Goal: Information Seeking & Learning: Learn about a topic

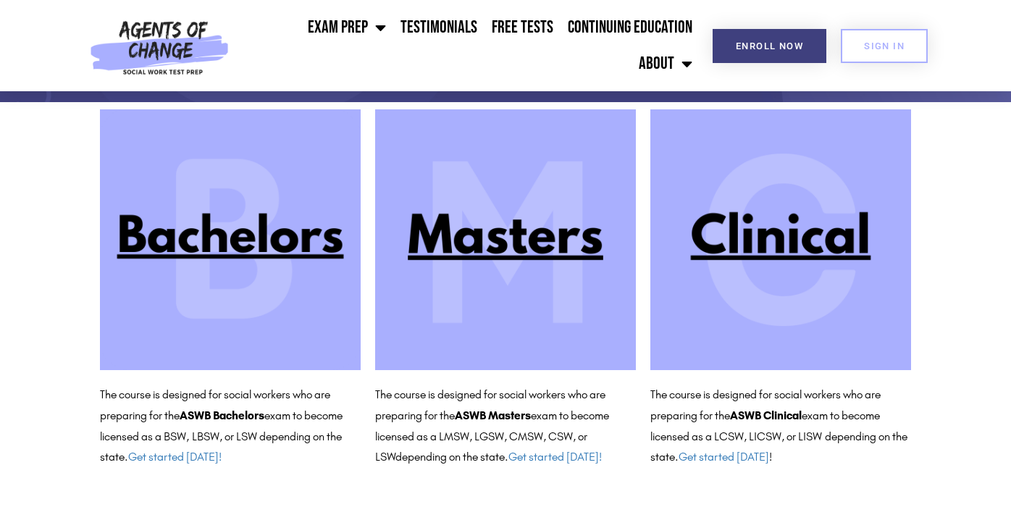
scroll to position [130, 0]
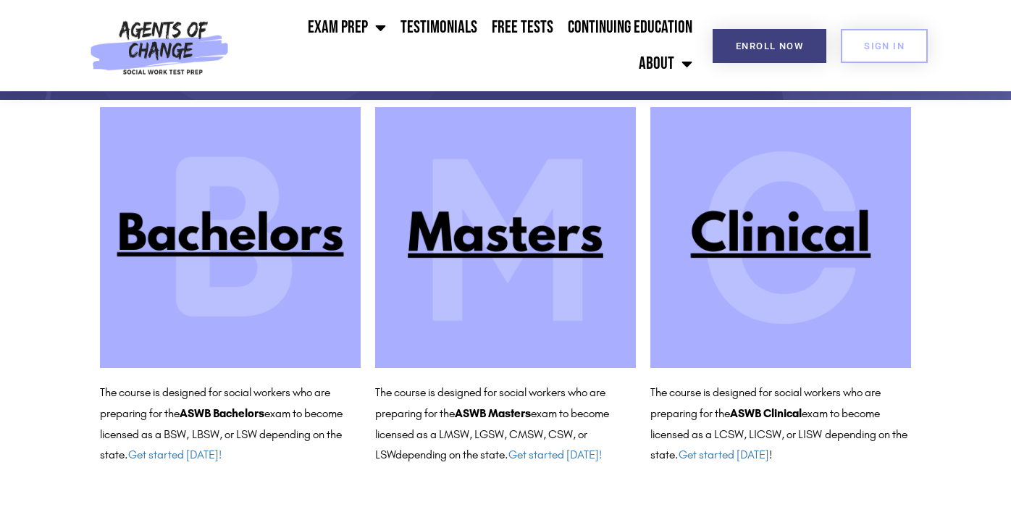
click at [502, 248] on img at bounding box center [505, 237] width 261 height 261
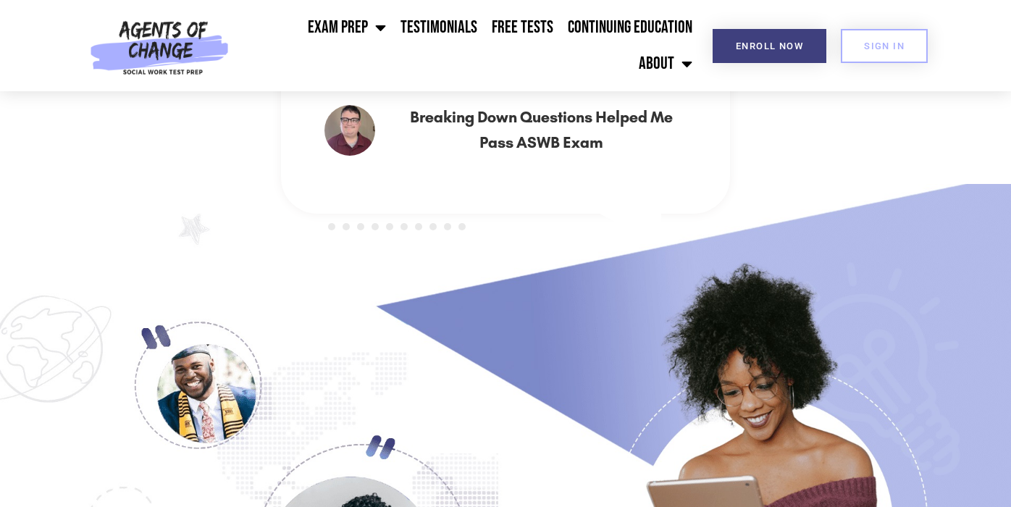
scroll to position [871, 0]
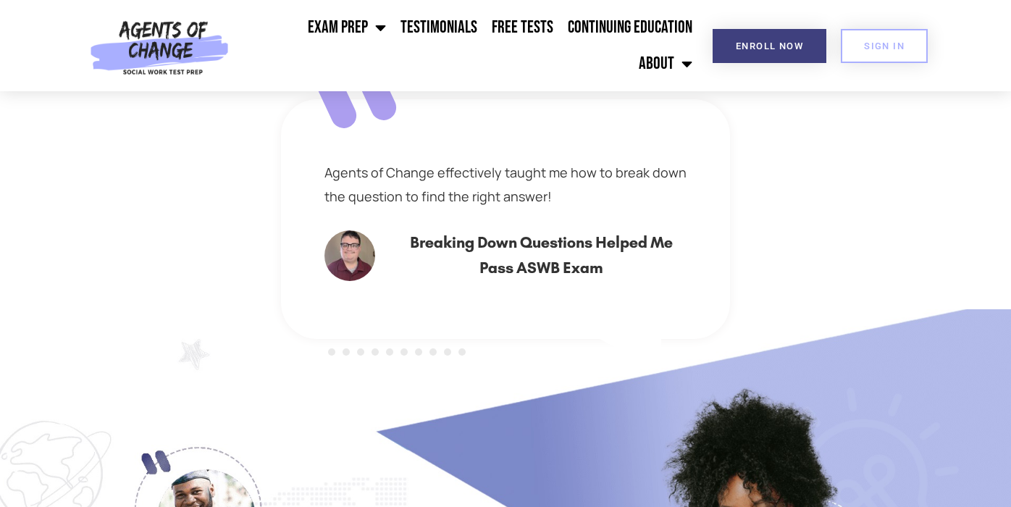
click at [590, 278] on div "Agents of Change effectively taught me how to break down the question to find t…" at bounding box center [505, 219] width 449 height 240
click at [370, 350] on div at bounding box center [397, 351] width 145 height 21
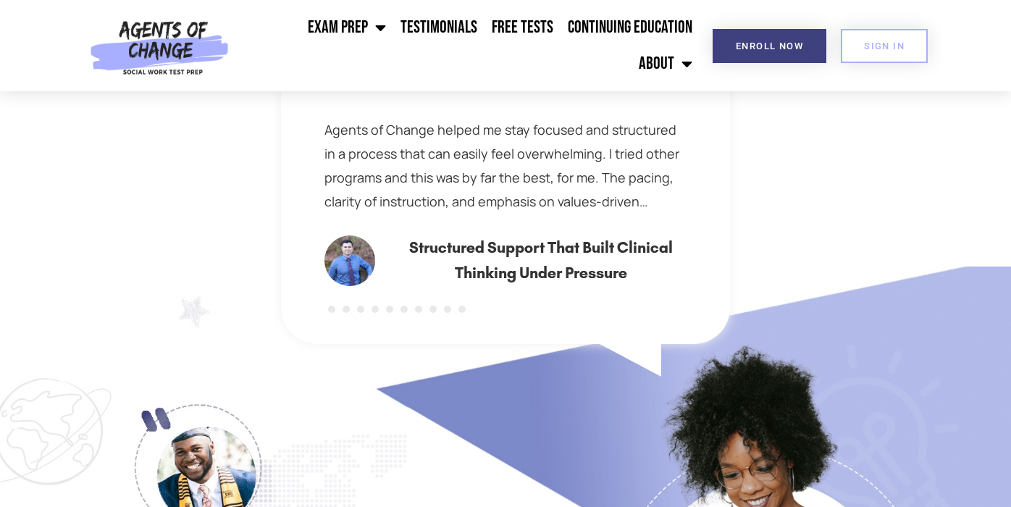
scroll to position [913, 0]
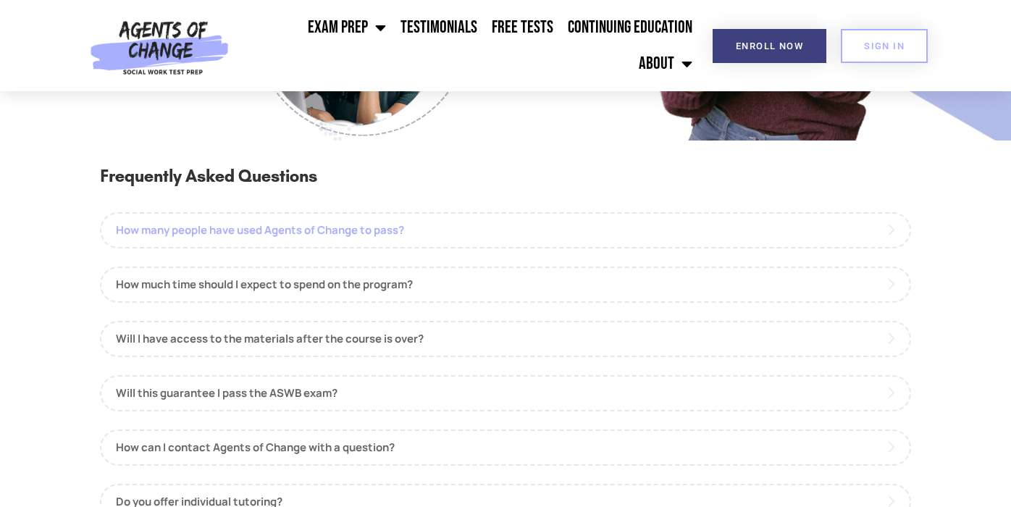
click at [336, 228] on link "How many people have used Agents of Change to pass?" at bounding box center [505, 230] width 811 height 36
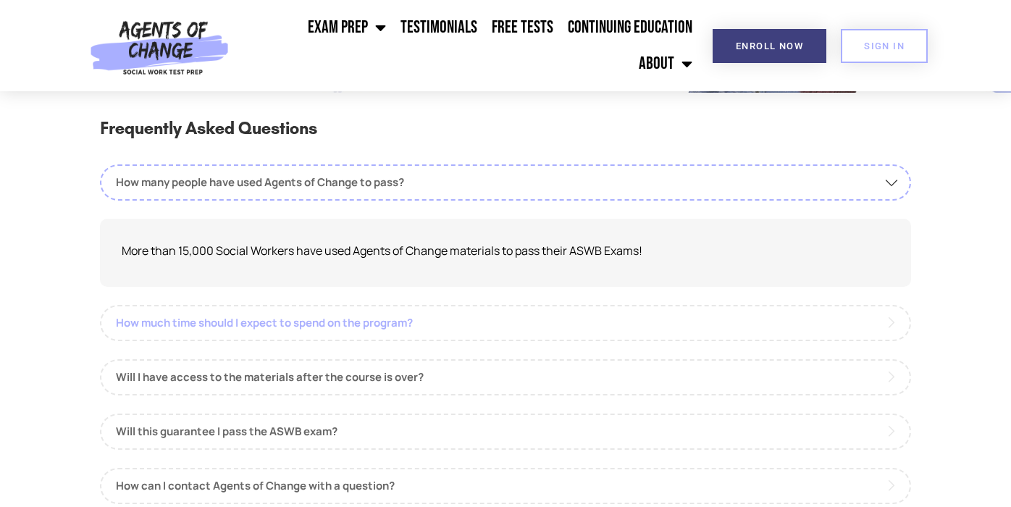
click at [289, 307] on link "How much time should I expect to spend on the program?" at bounding box center [505, 323] width 811 height 36
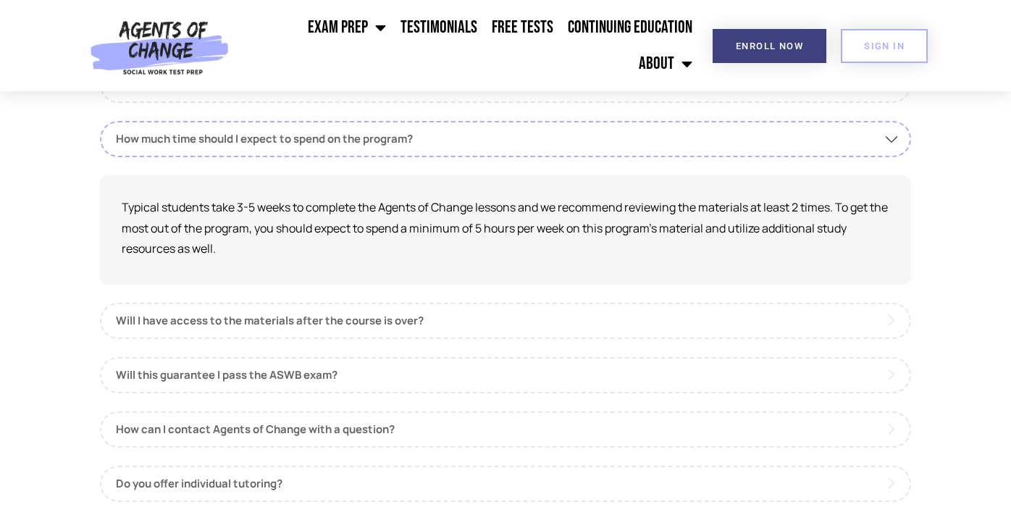
scroll to position [1670, 0]
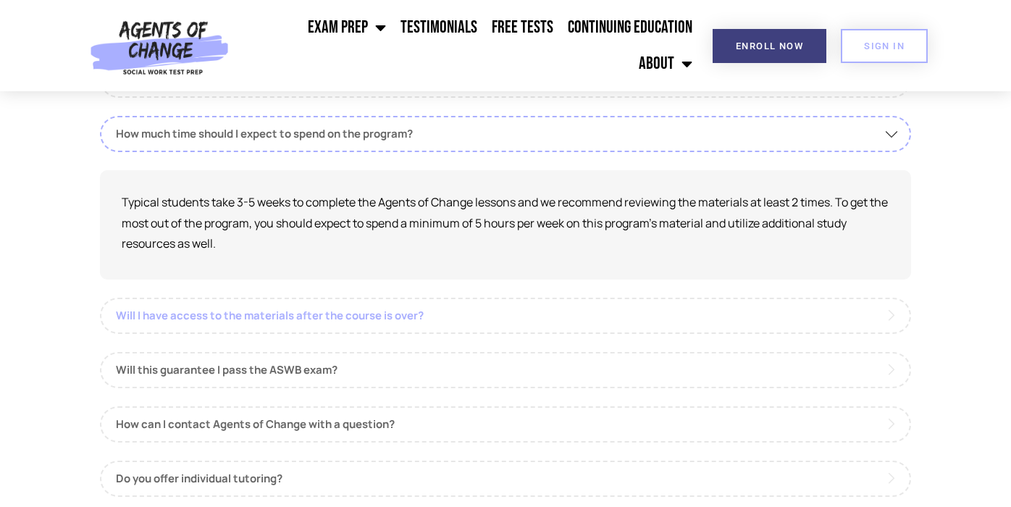
click at [293, 306] on link "Will I have access to the materials after the course is over?" at bounding box center [505, 316] width 811 height 36
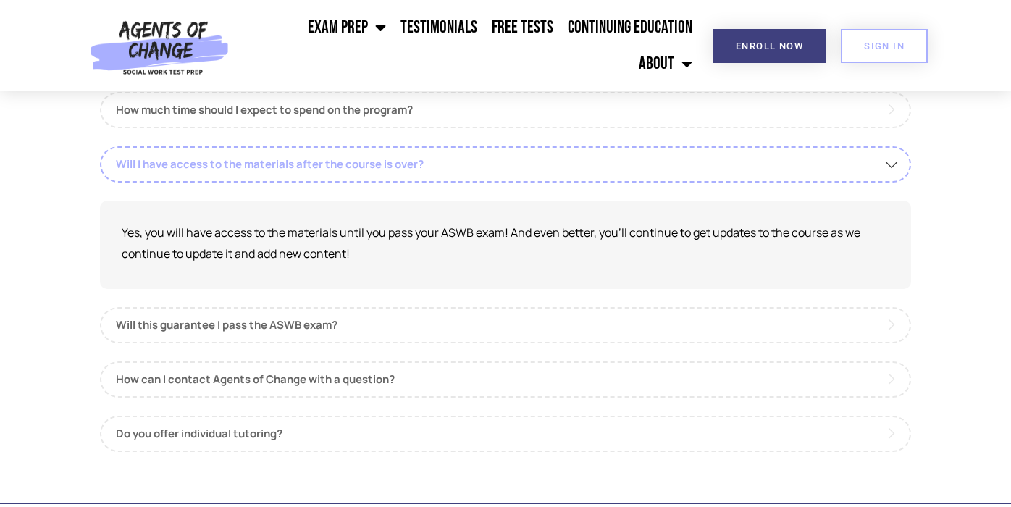
scroll to position [1700, 0]
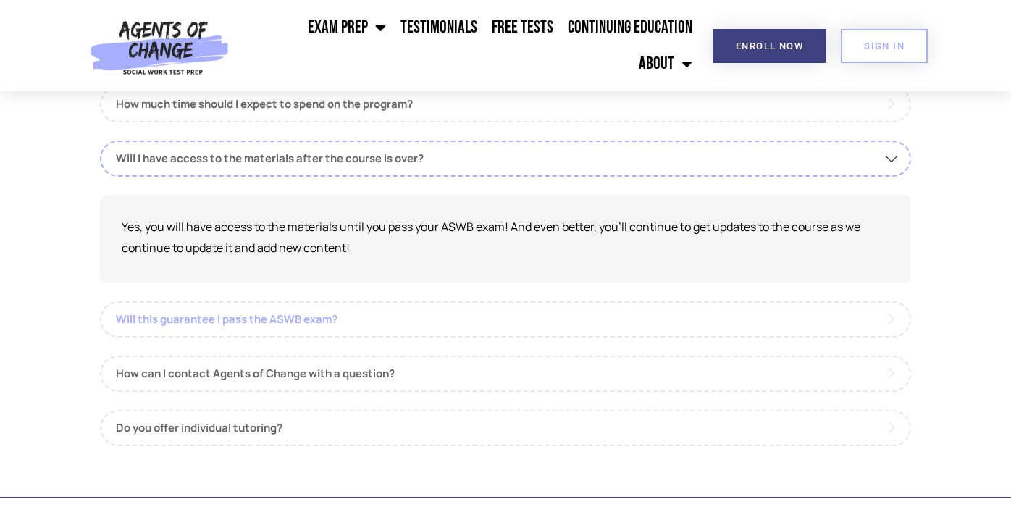
click at [293, 305] on link "Will this guarantee I pass the ASWB exam?" at bounding box center [505, 319] width 811 height 36
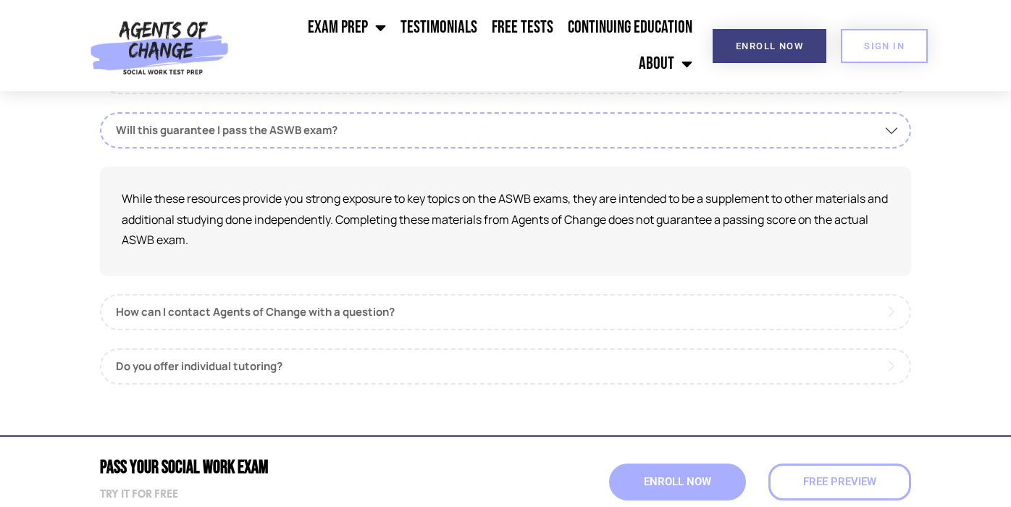
scroll to position [1785, 0]
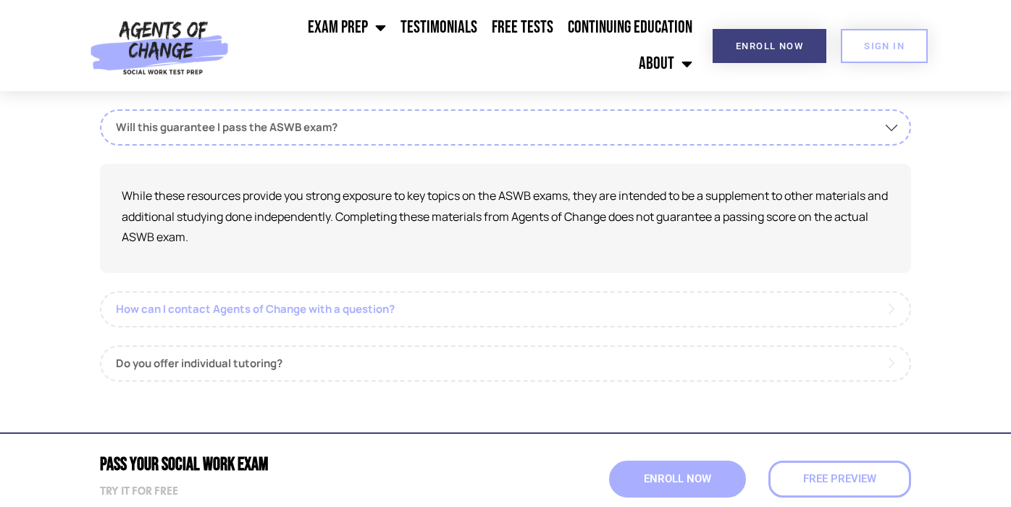
click at [294, 296] on link "How can I contact Agents of Change with a question?" at bounding box center [505, 309] width 811 height 36
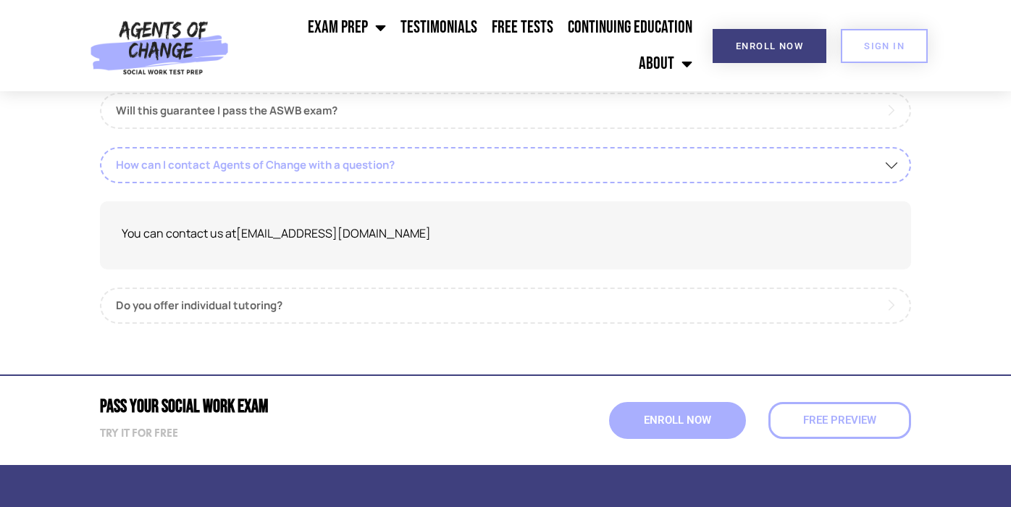
scroll to position [1803, 0]
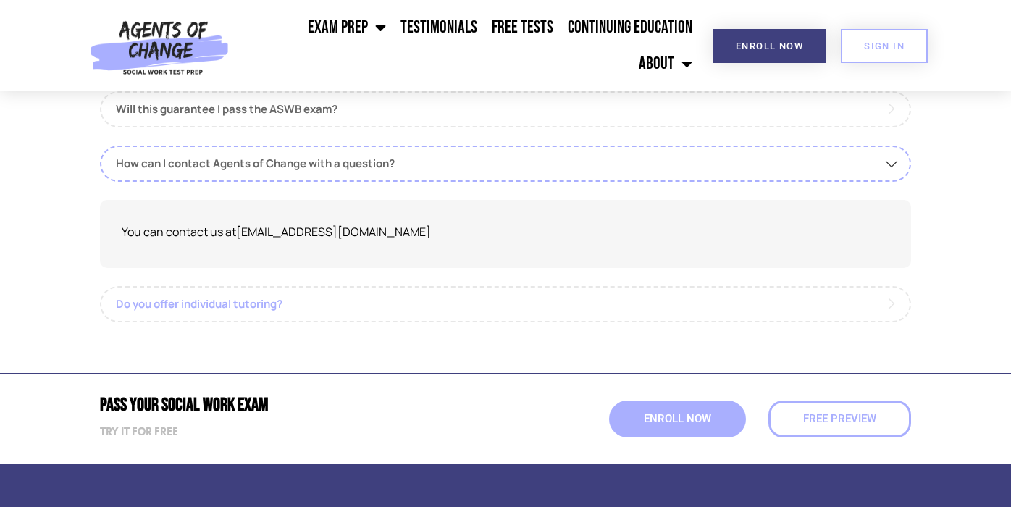
click at [281, 286] on link "Do you offer individual tutoring?" at bounding box center [505, 304] width 811 height 36
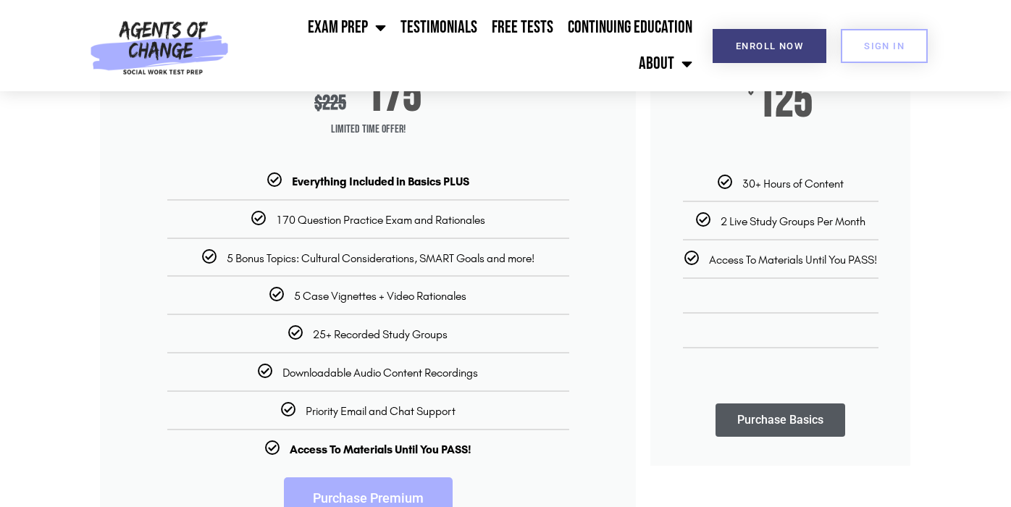
scroll to position [0, 0]
